Goal: Check status: Check status

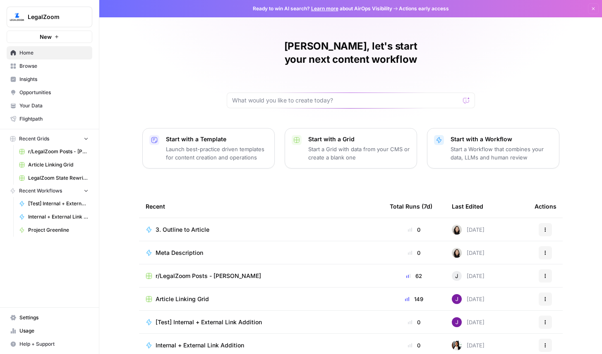
click at [188, 226] on span "3. Outline to Article" at bounding box center [183, 230] width 54 height 8
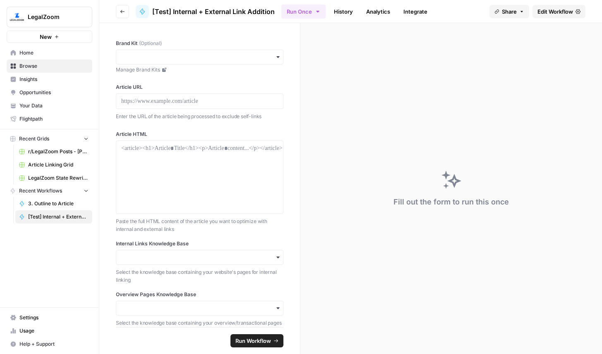
click at [342, 9] on link "History" at bounding box center [343, 11] width 29 height 13
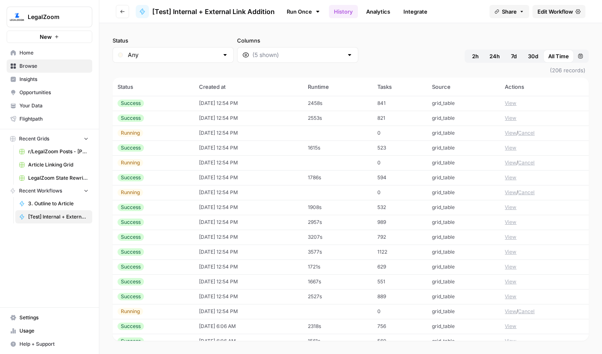
click at [508, 125] on td "View" at bounding box center [544, 118] width 89 height 15
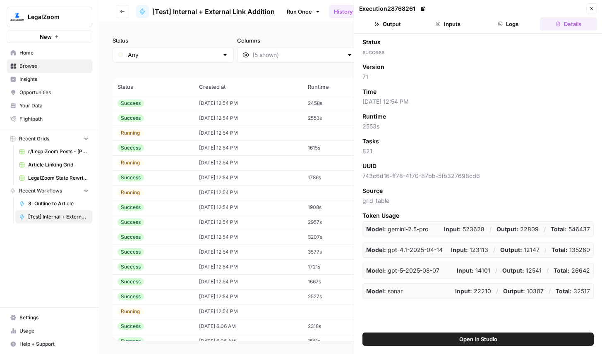
click at [517, 23] on button "Logs" at bounding box center [508, 23] width 57 height 13
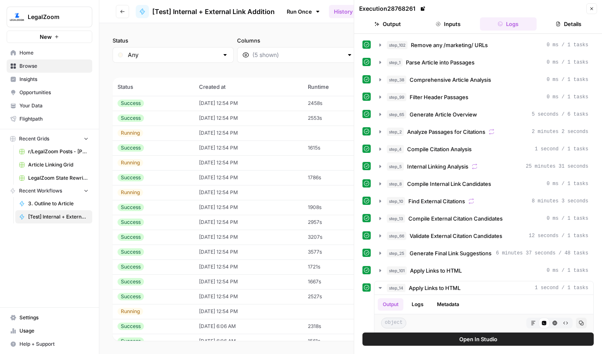
click at [592, 11] on icon "button" at bounding box center [591, 8] width 5 height 5
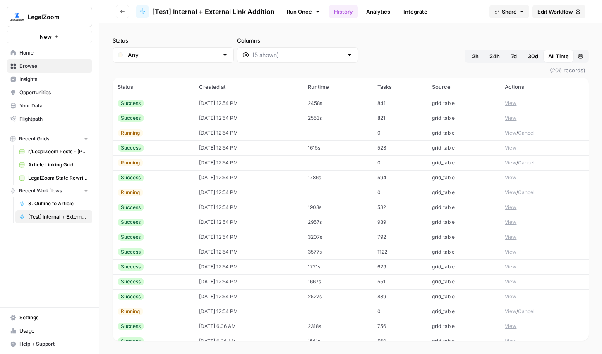
click at [283, 194] on td "[DATE] 12:54 PM" at bounding box center [248, 192] width 109 height 15
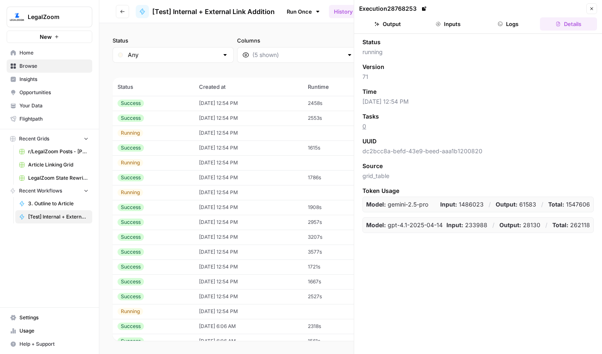
click at [526, 22] on button "Logs" at bounding box center [508, 23] width 57 height 13
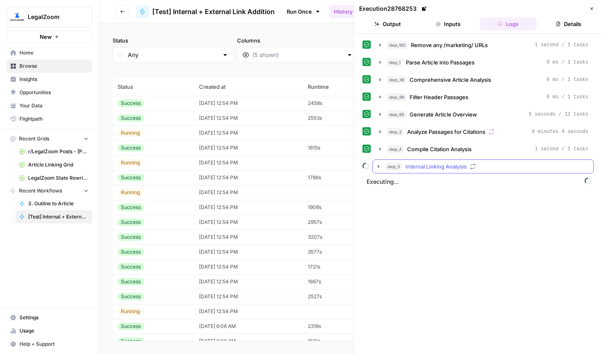
click at [377, 167] on icon "button" at bounding box center [378, 166] width 7 height 7
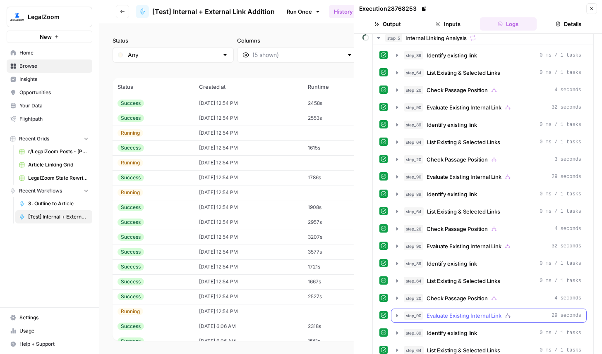
scroll to position [128, 0]
click at [589, 10] on icon "button" at bounding box center [591, 8] width 5 height 5
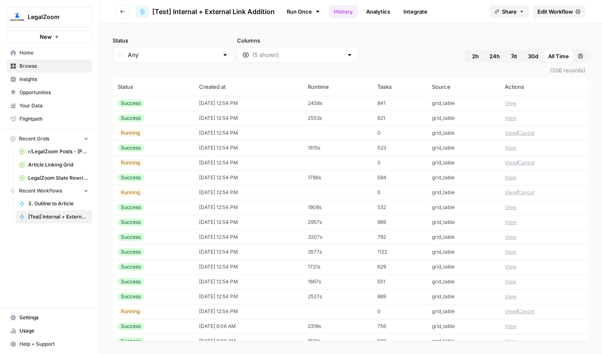
click at [548, 14] on span "Edit Workflow" at bounding box center [555, 11] width 36 height 8
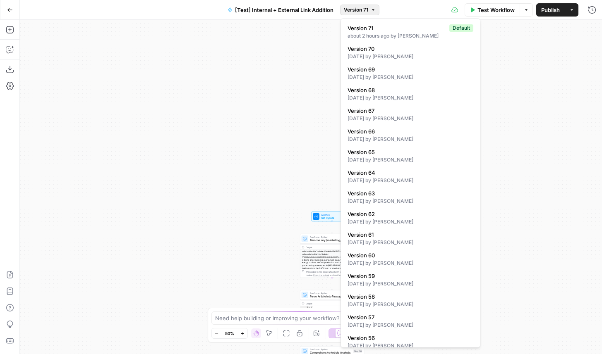
click at [360, 10] on span "Version 71" at bounding box center [356, 9] width 24 height 7
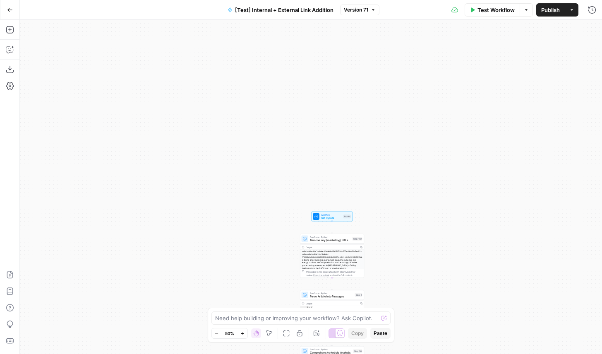
click at [409, 9] on div "Test Workflow Options Publish Actions Run History" at bounding box center [490, 9] width 223 height 19
